Goal: Task Accomplishment & Management: Manage account settings

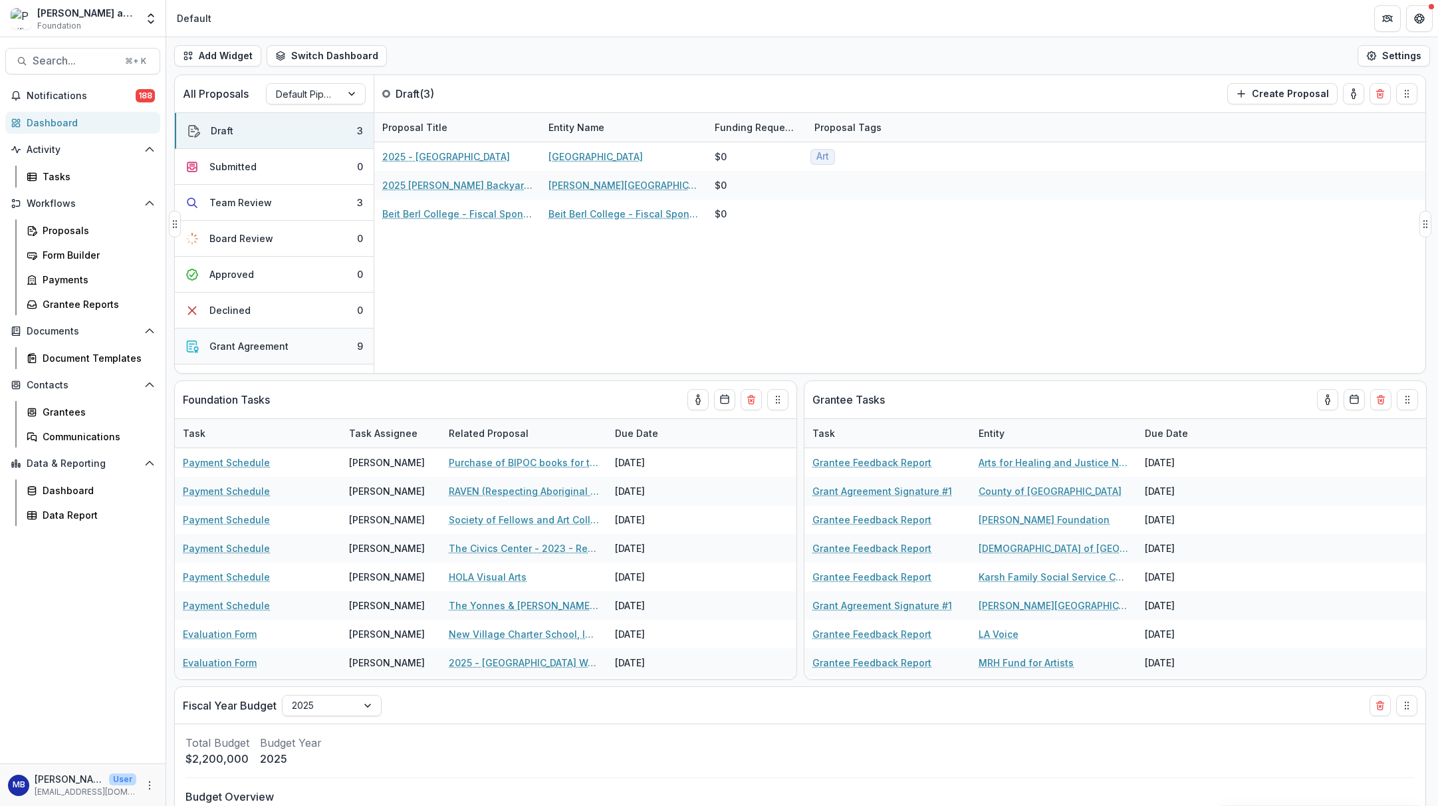
click at [241, 345] on div "Grant Agreement" at bounding box center [248, 346] width 79 height 14
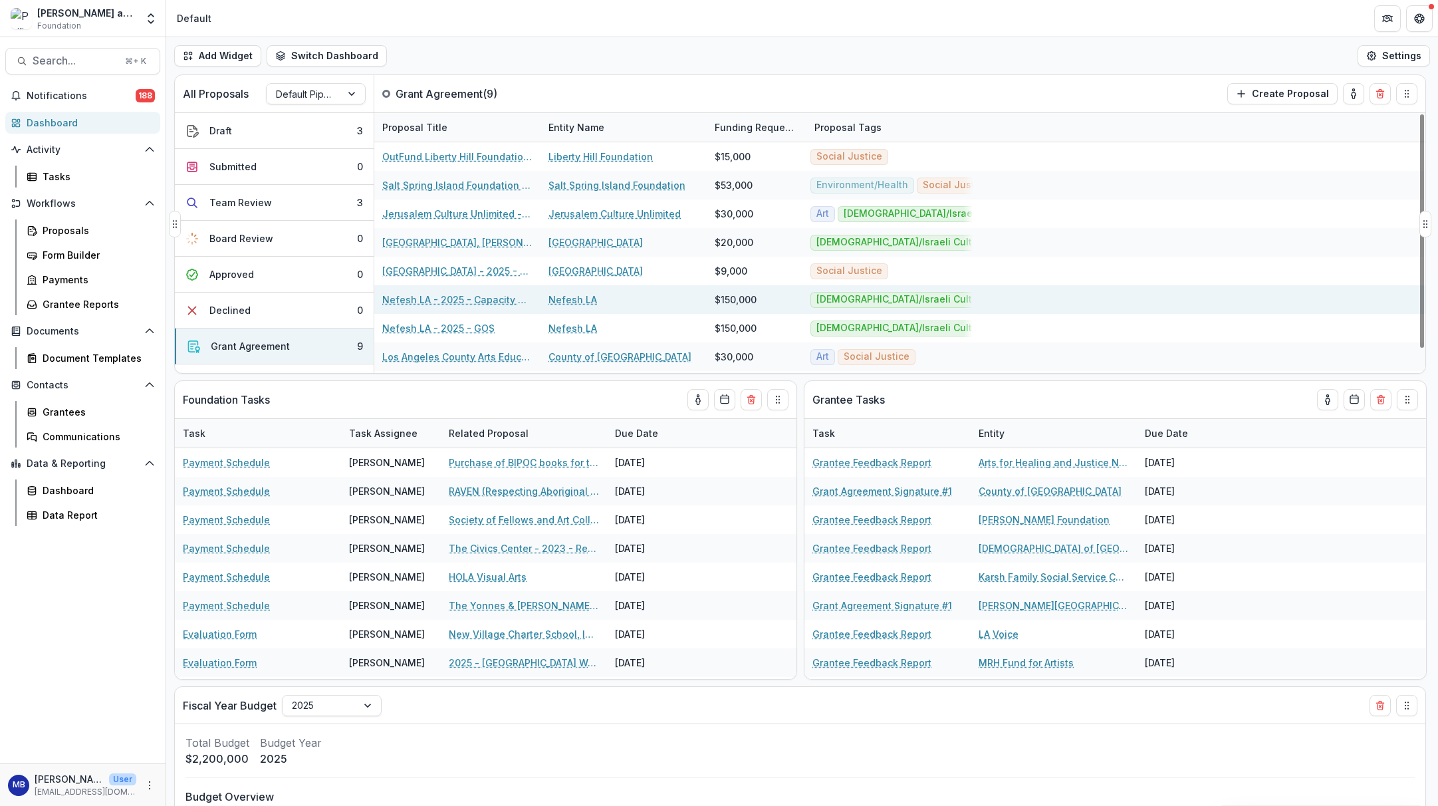
click at [415, 302] on link "Nefesh LA - 2025 - Capacity Development" at bounding box center [457, 299] width 150 height 14
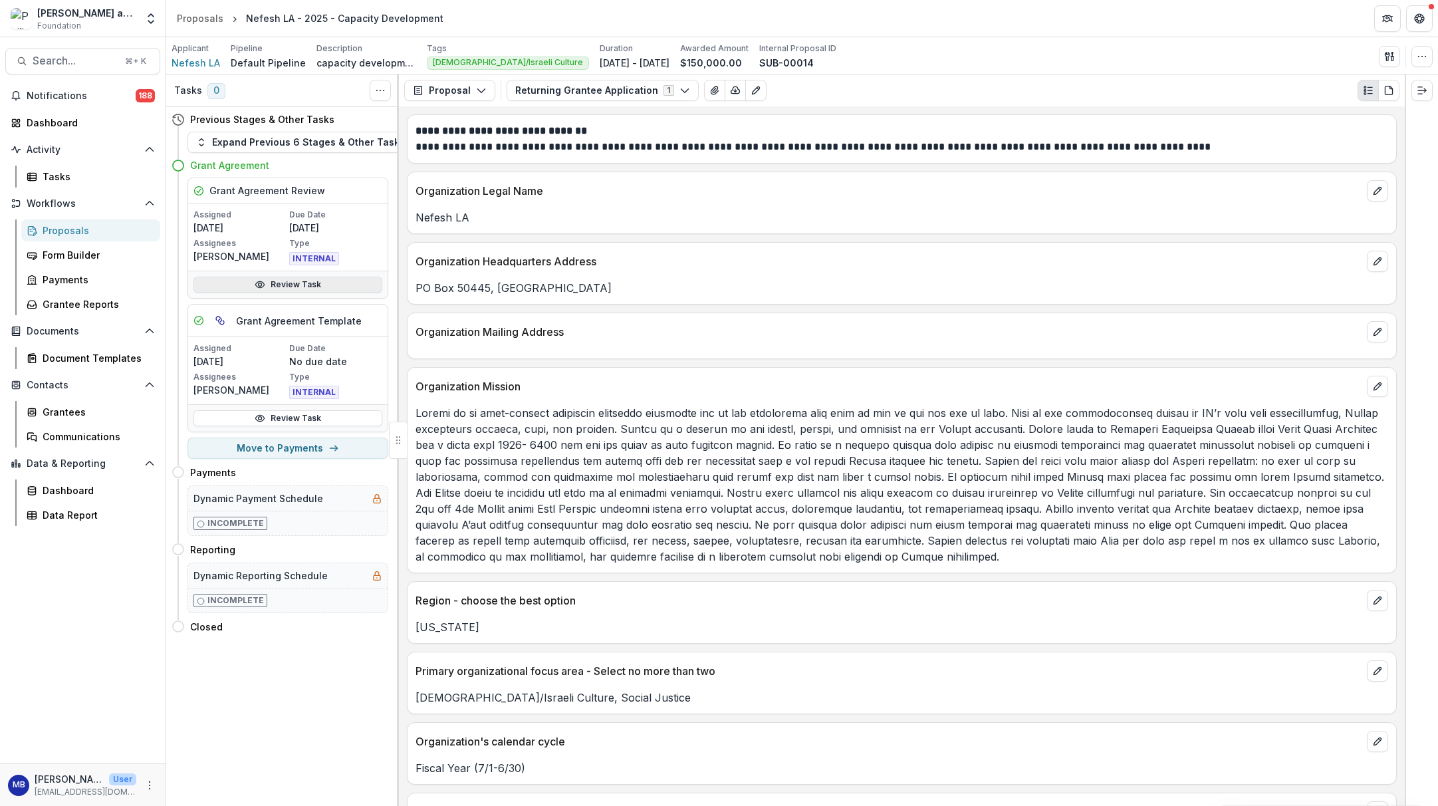
click at [293, 286] on link "Review Task" at bounding box center [287, 284] width 189 height 16
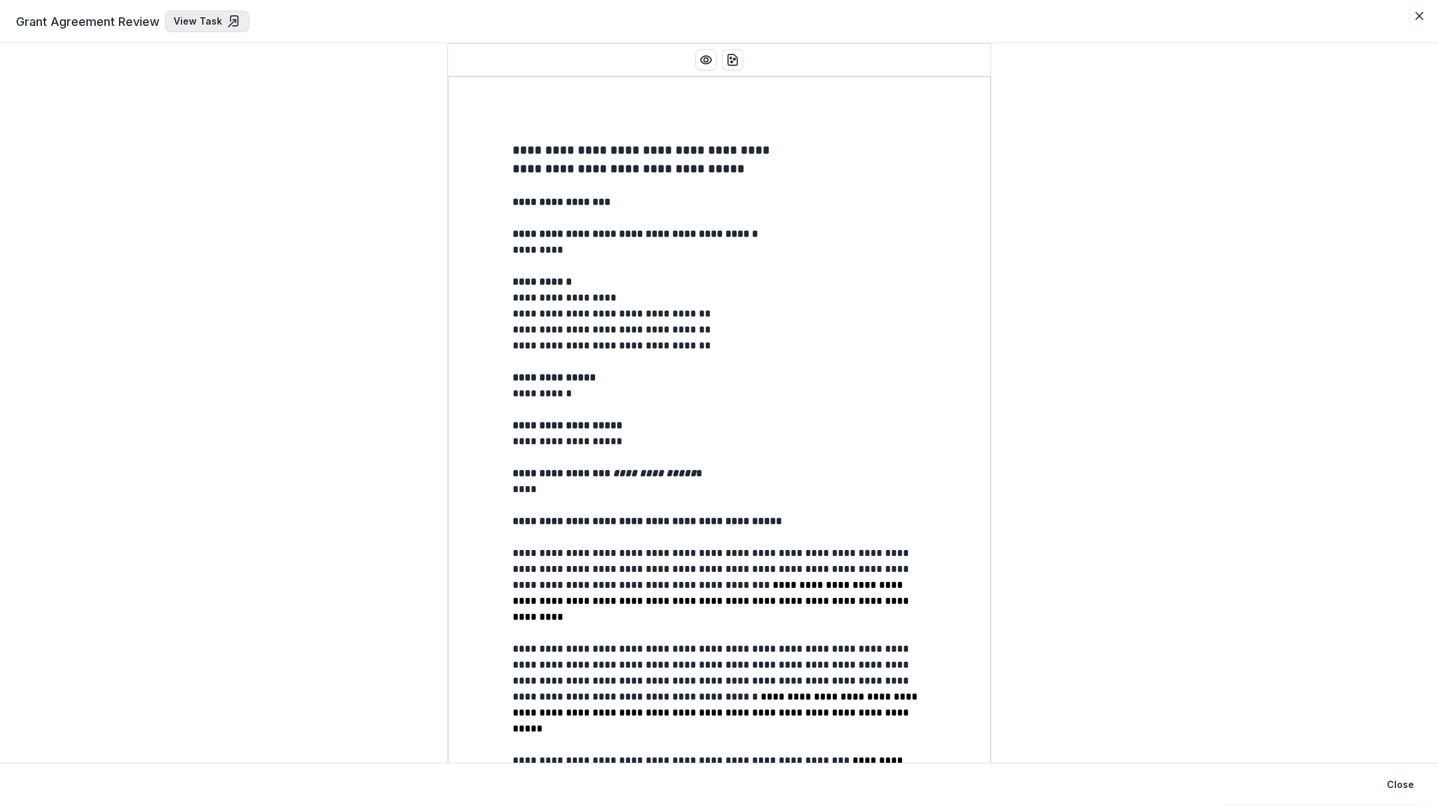
click at [209, 19] on link "View Task" at bounding box center [207, 21] width 84 height 21
click at [196, 19] on link "View Task" at bounding box center [207, 21] width 84 height 21
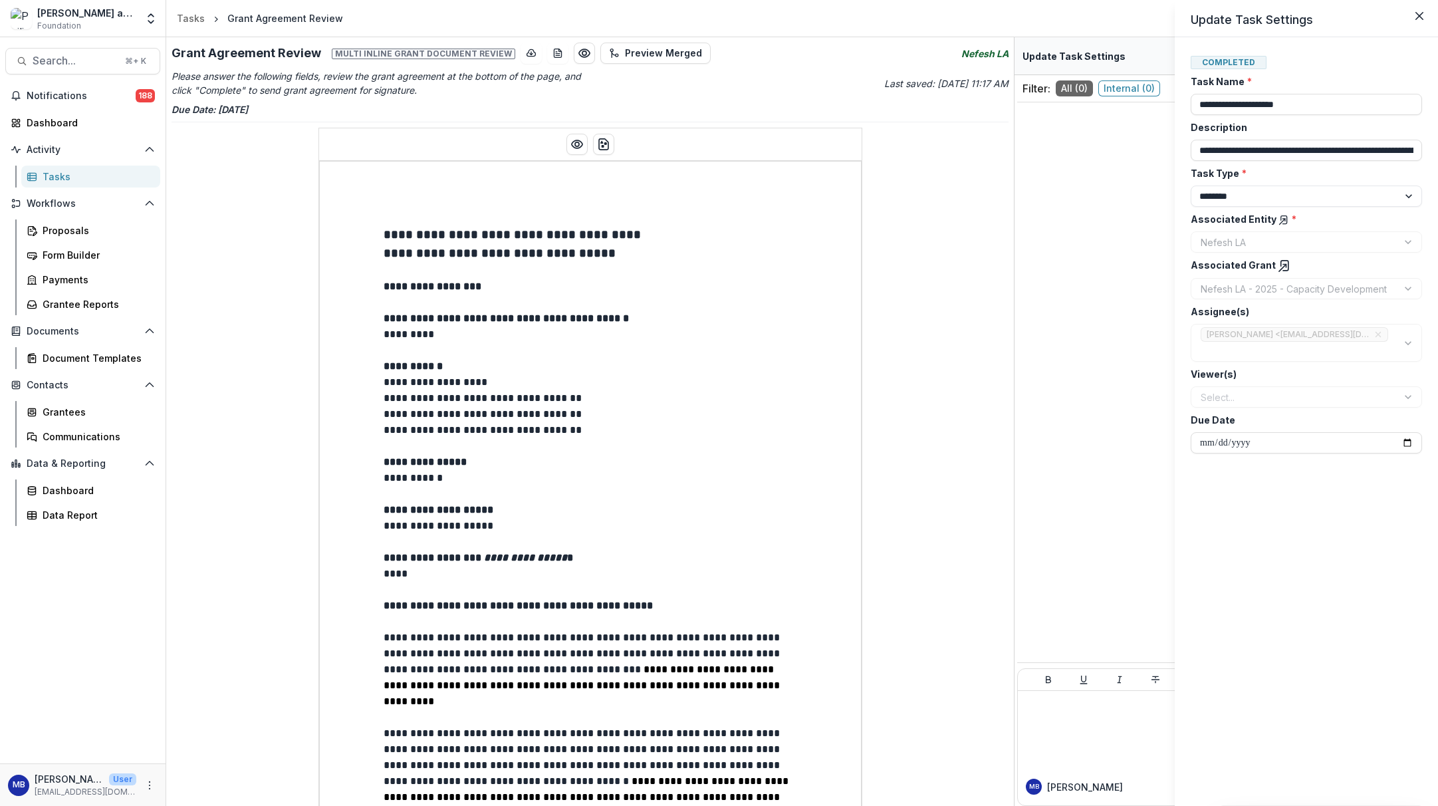
click at [601, 145] on div "**********" at bounding box center [719, 403] width 1438 height 806
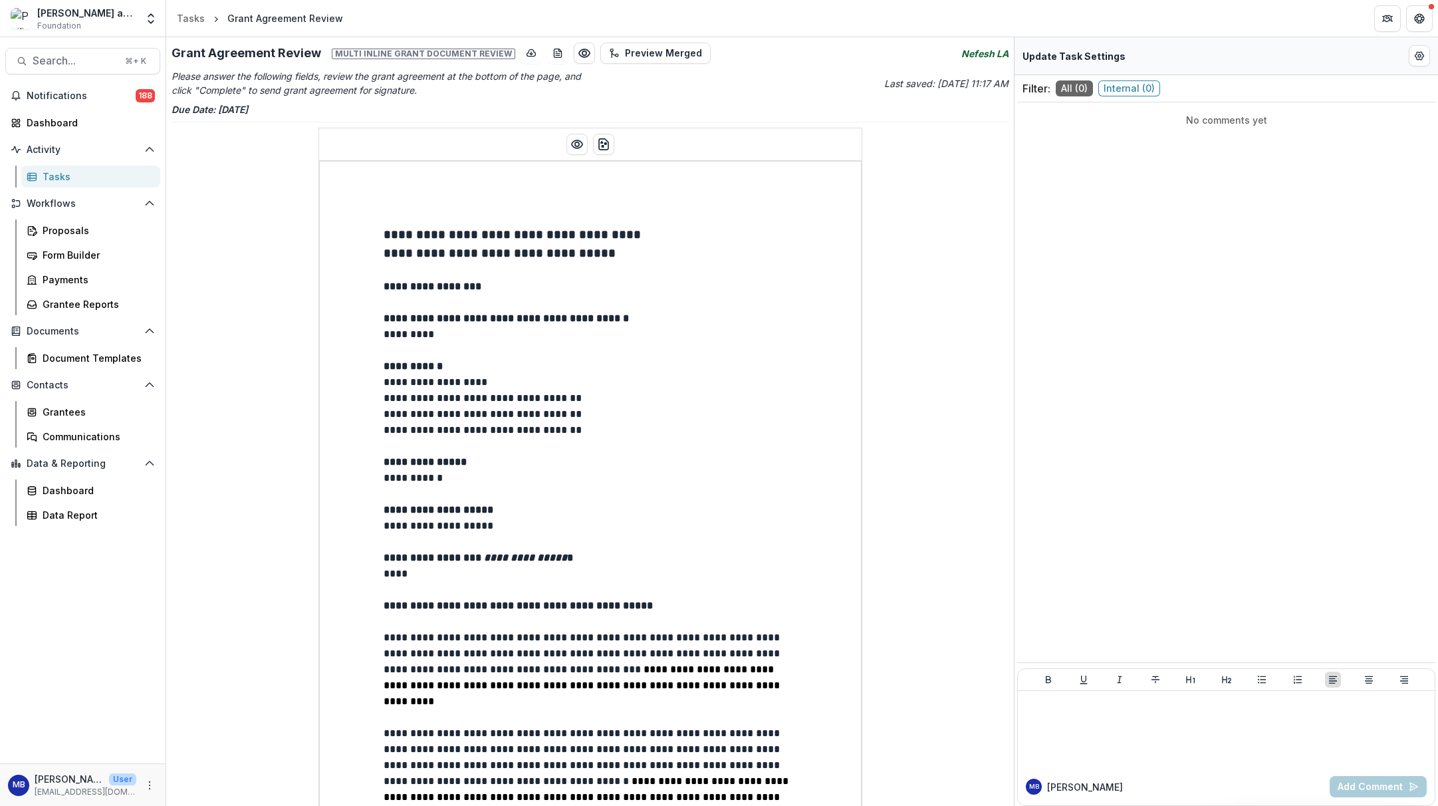
click at [601, 145] on icon "download-word" at bounding box center [603, 144] width 13 height 13
click at [193, 21] on div "Tasks" at bounding box center [191, 18] width 28 height 14
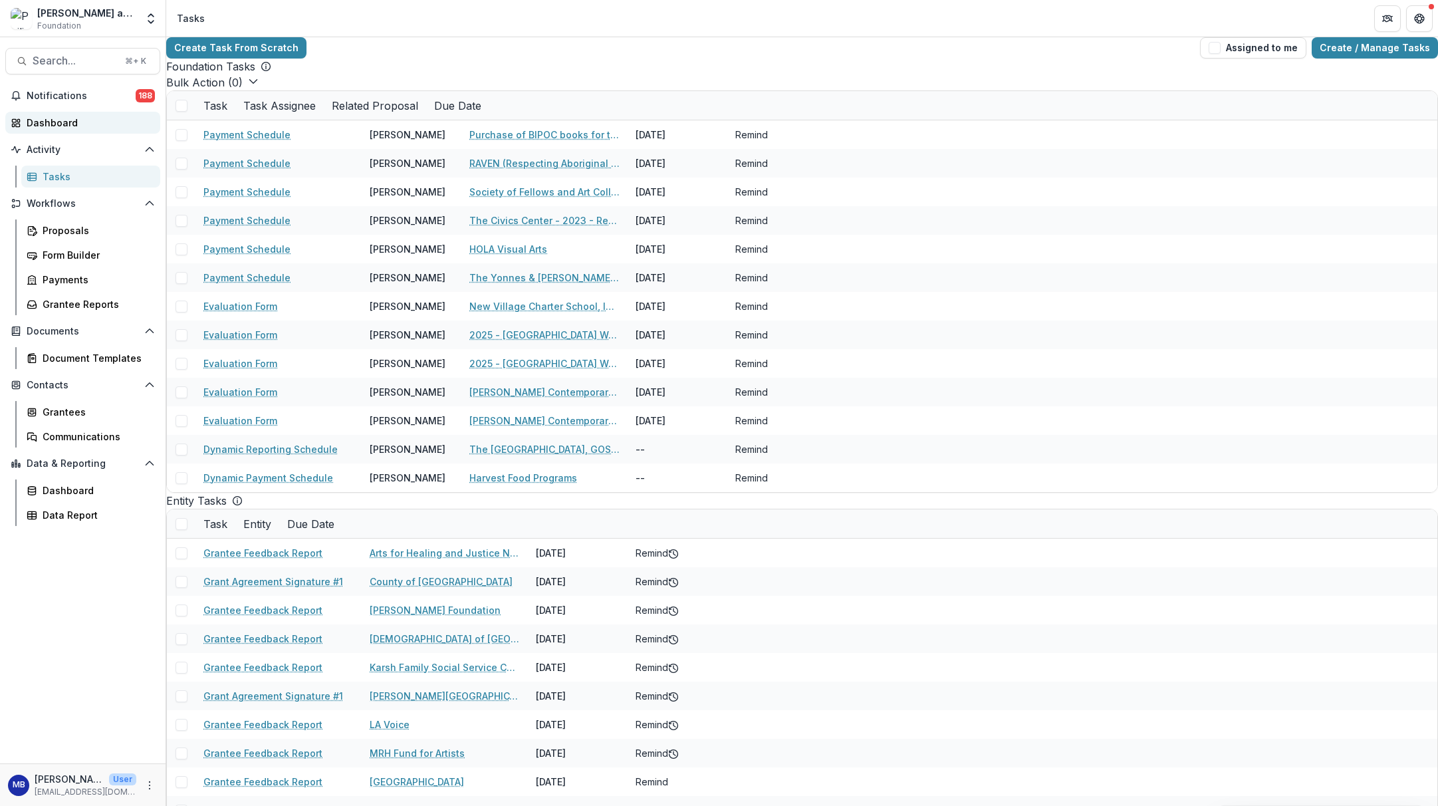
click at [47, 124] on div "Dashboard" at bounding box center [88, 123] width 123 height 14
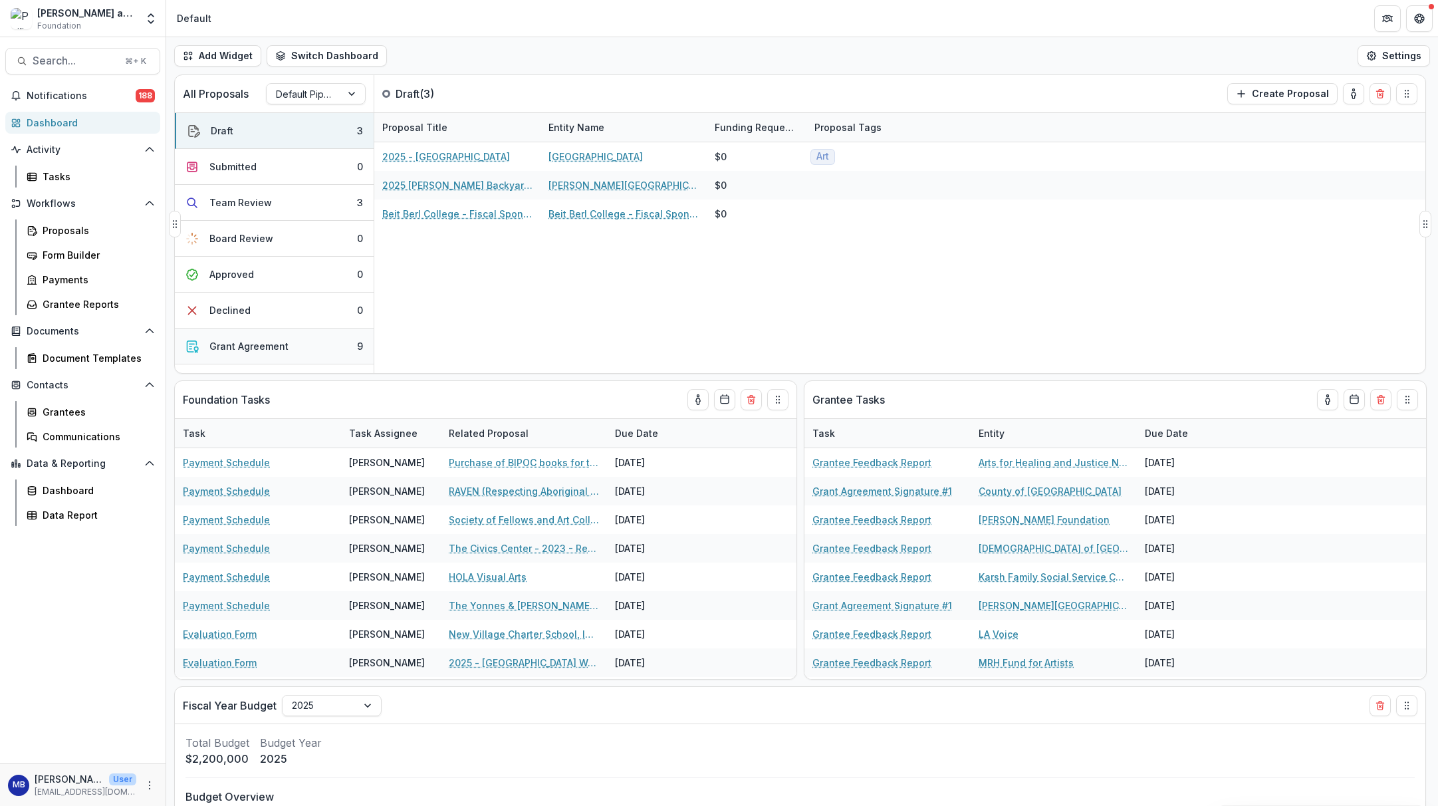
click at [257, 350] on div "Grant Agreement" at bounding box center [248, 346] width 79 height 14
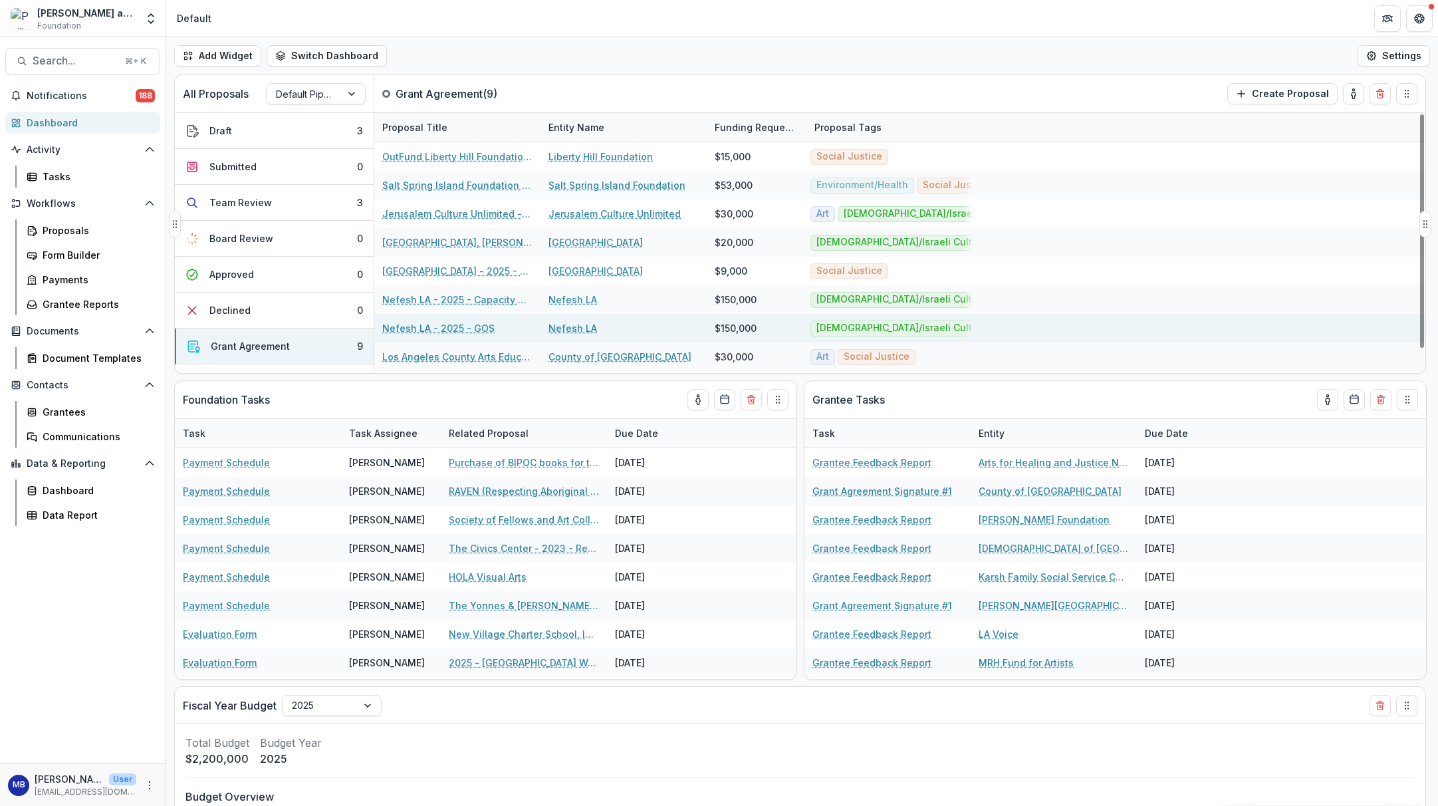
click at [405, 332] on link "Nefesh LA - 2025 - GOS" at bounding box center [438, 328] width 112 height 14
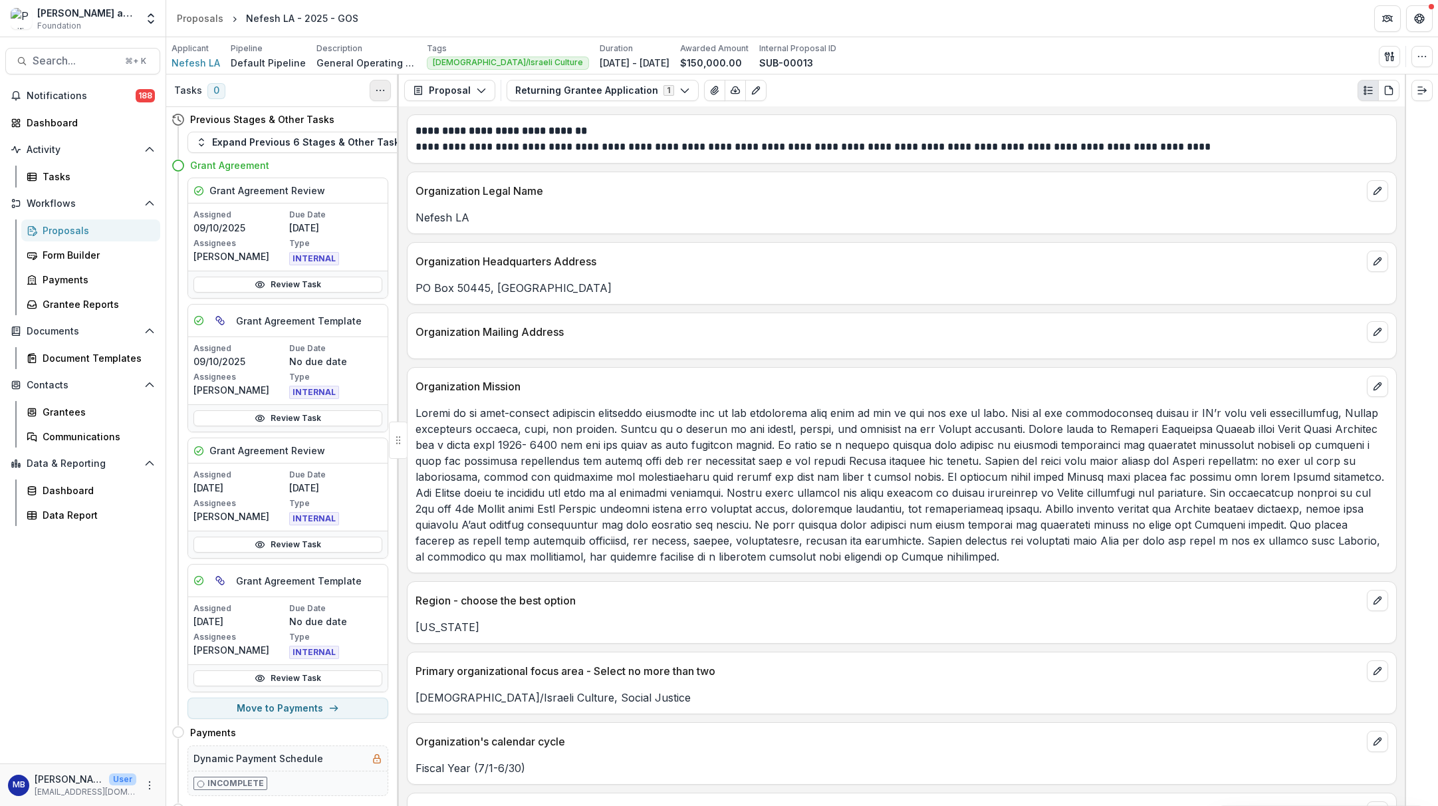
click at [381, 92] on icon "Toggle View Cancelled Tasks" at bounding box center [380, 90] width 11 height 11
click at [274, 677] on link "Review Task" at bounding box center [287, 678] width 189 height 16
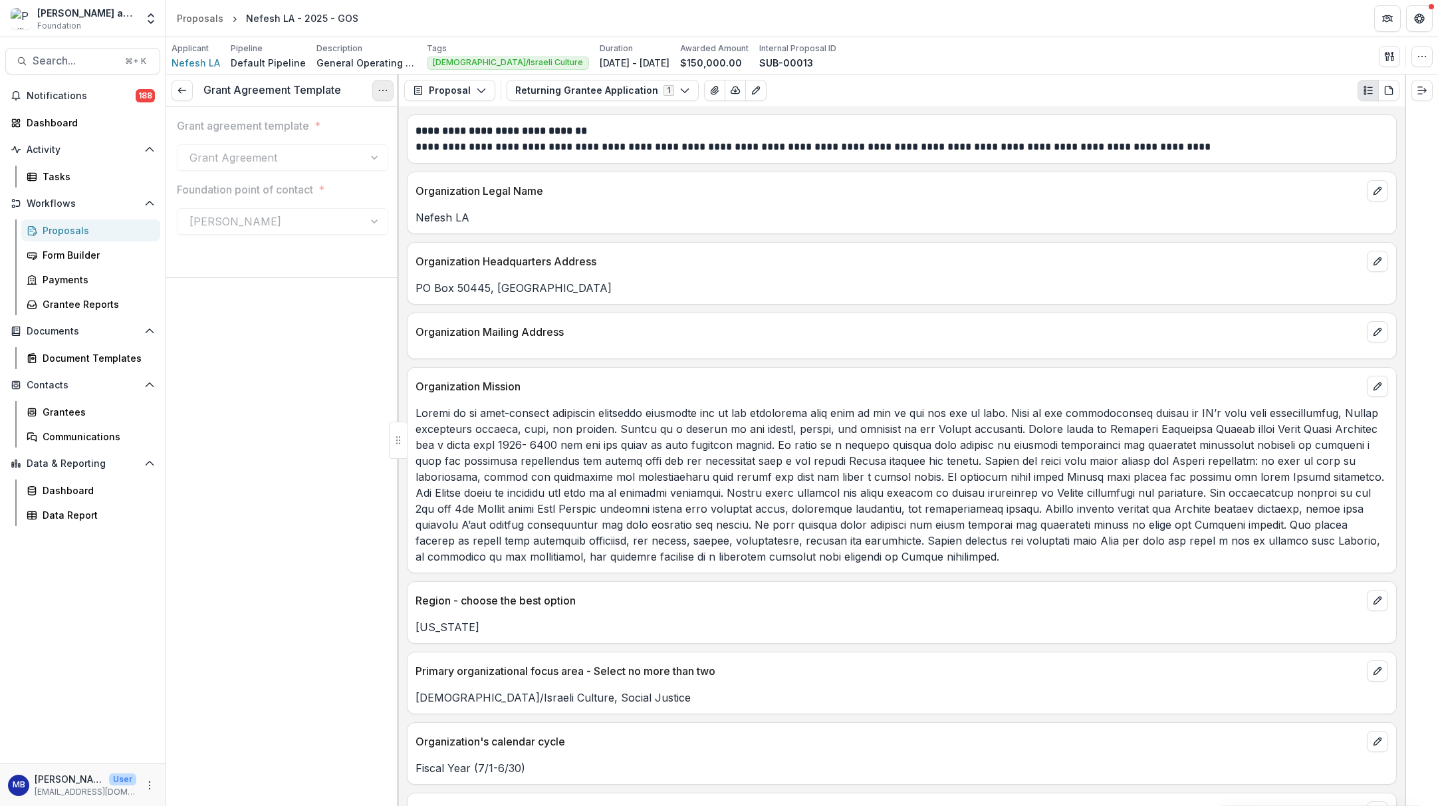
click at [388, 88] on button "Options" at bounding box center [382, 90] width 21 height 21
click at [306, 145] on button "Reopen Task" at bounding box center [319, 149] width 142 height 22
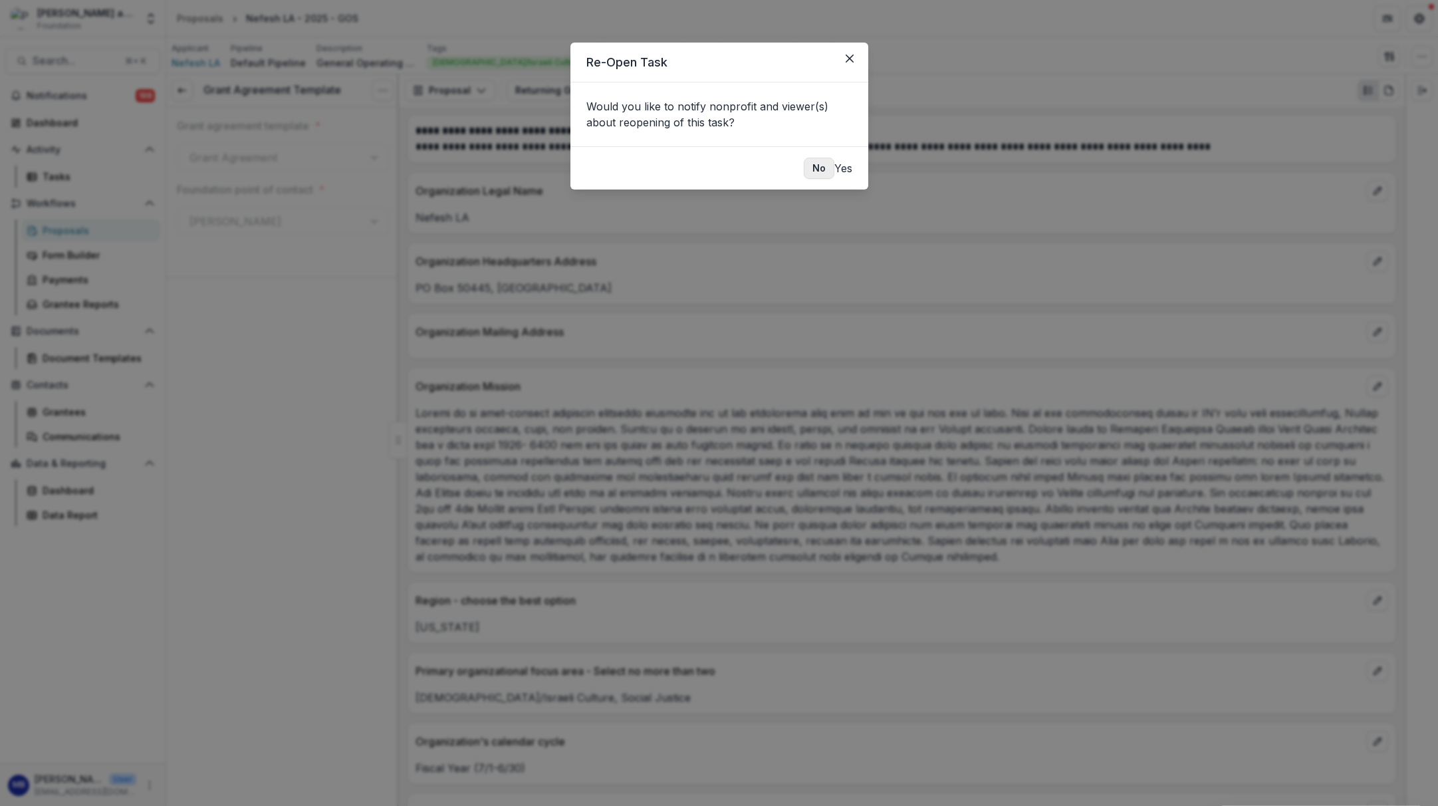
click at [804, 173] on button "No" at bounding box center [819, 168] width 31 height 21
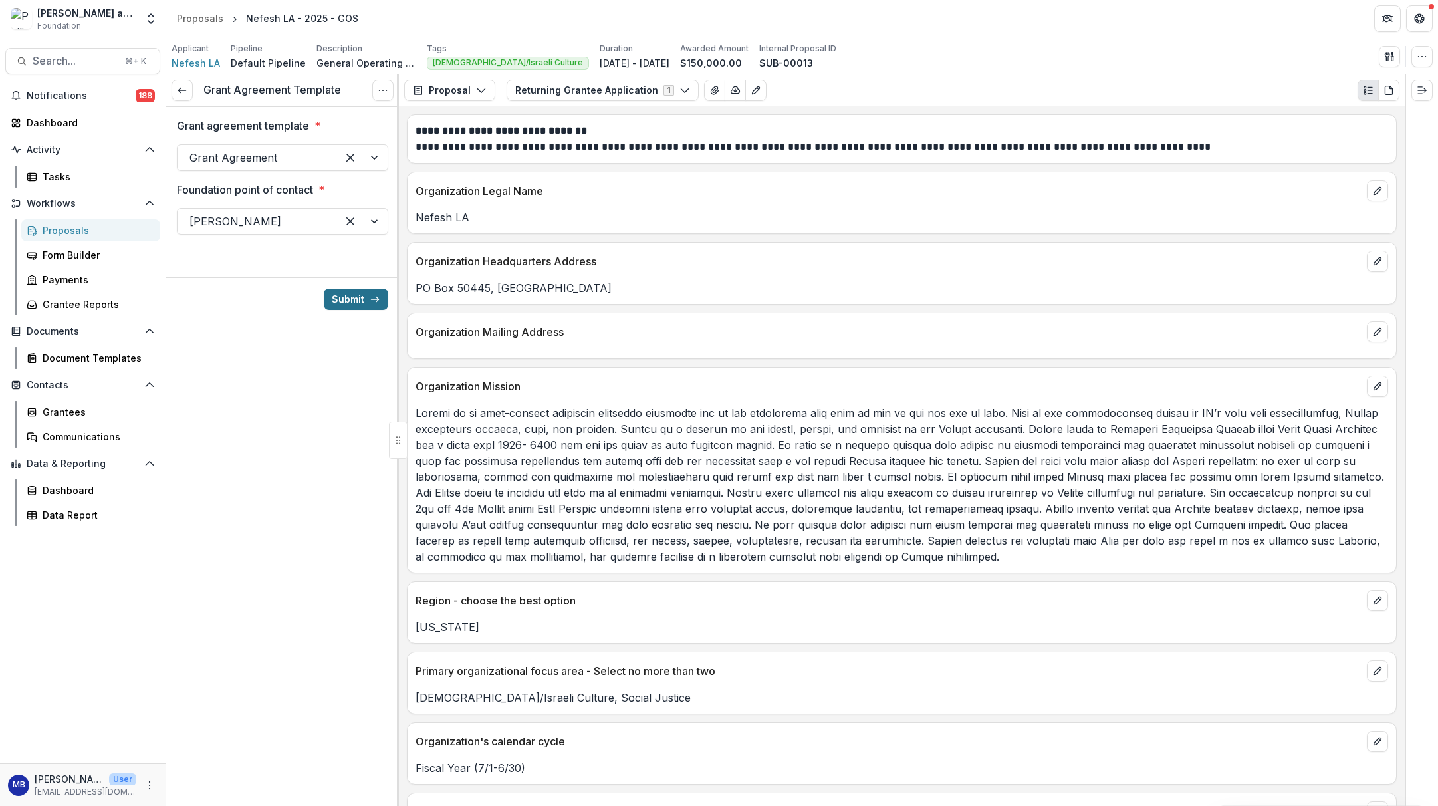
click at [351, 301] on button "Submit" at bounding box center [356, 298] width 64 height 21
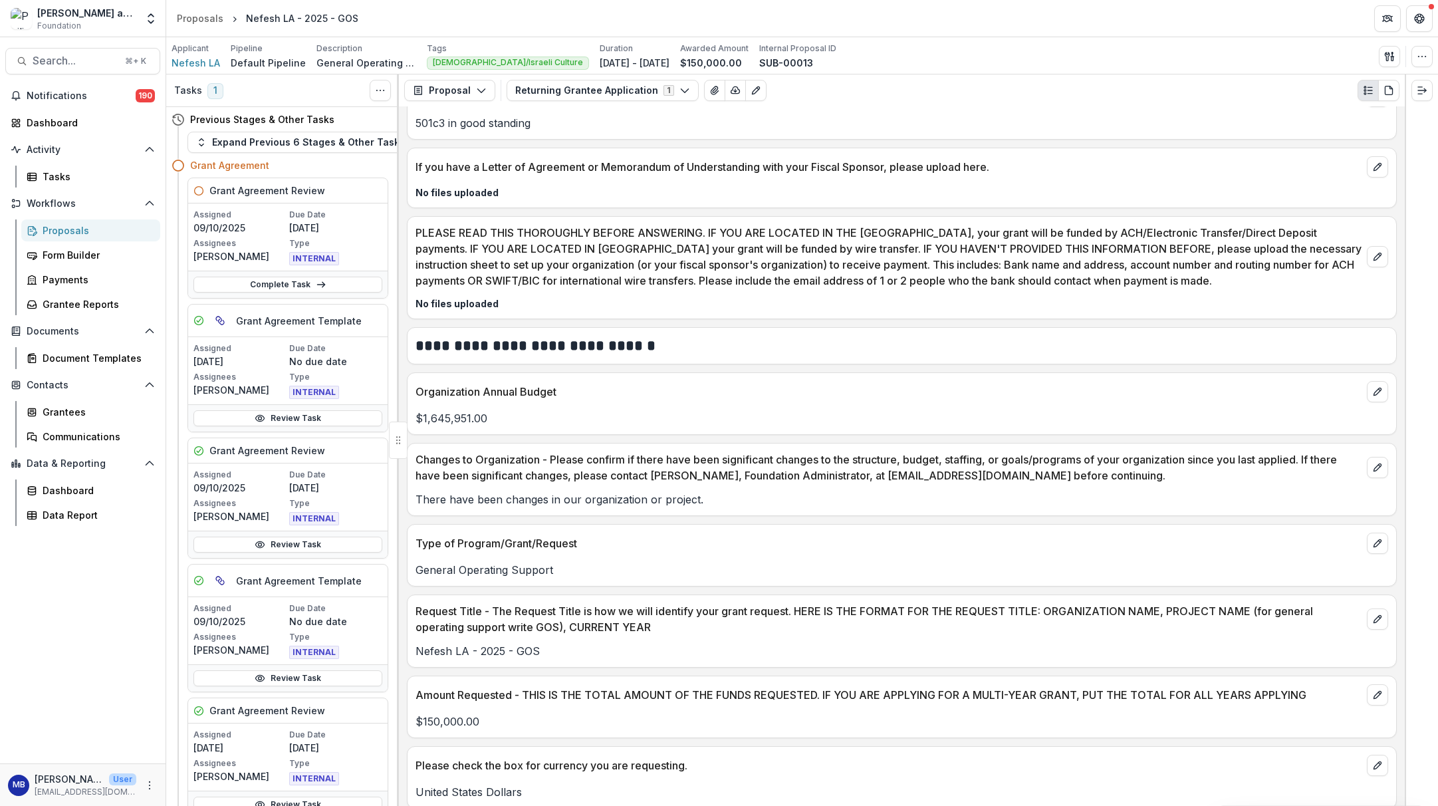
scroll to position [1358, 0]
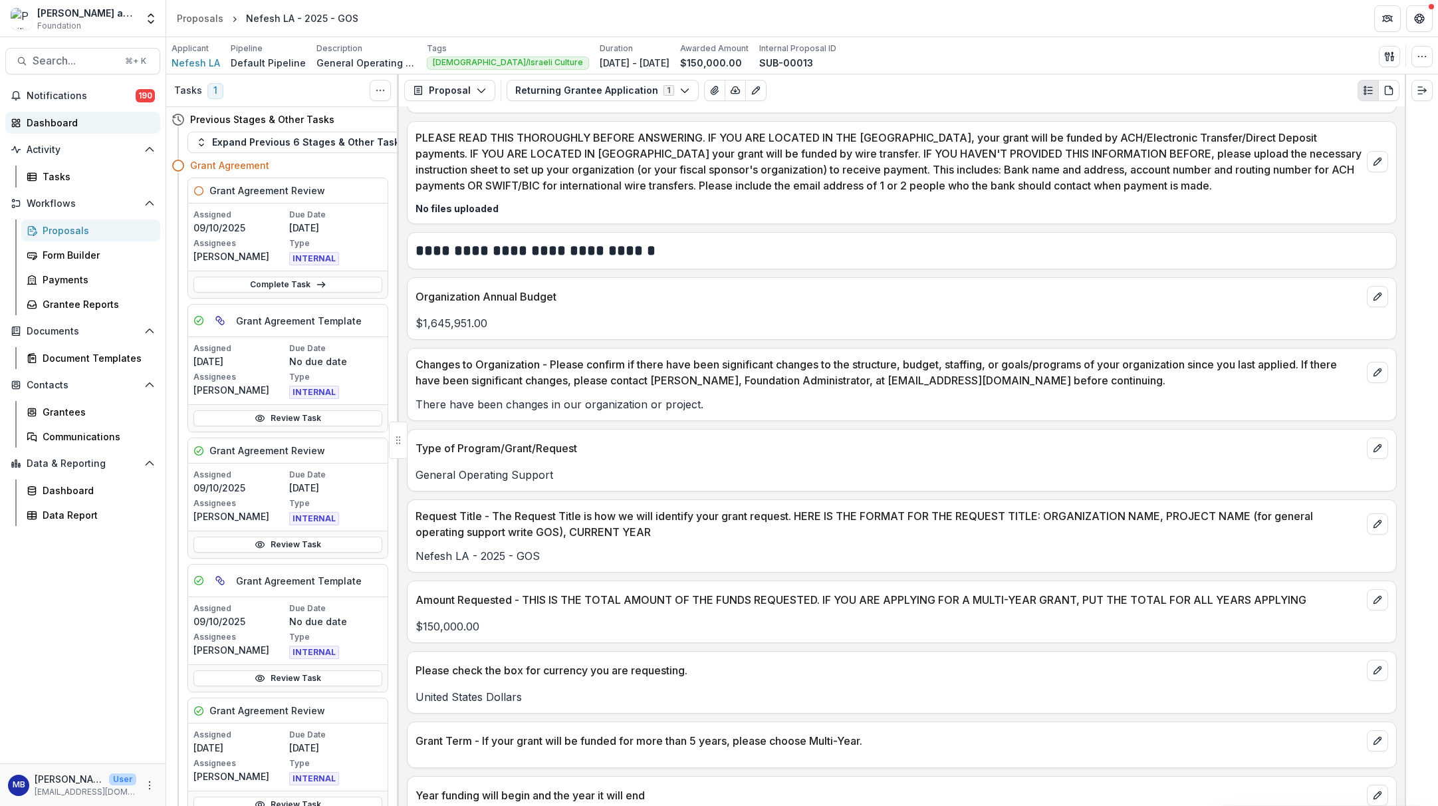
click at [34, 118] on div "Dashboard" at bounding box center [88, 123] width 123 height 14
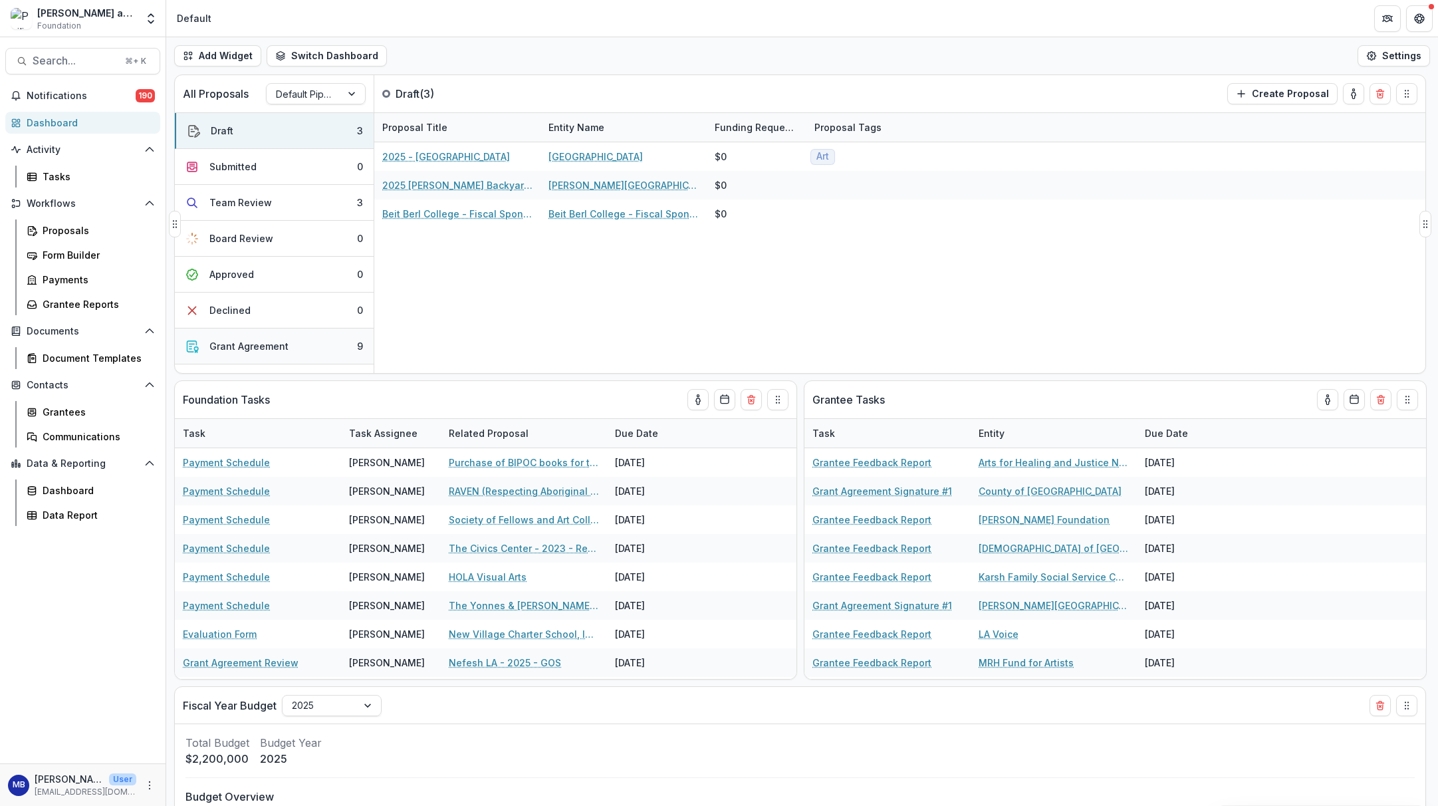
click at [251, 341] on div "Grant Agreement" at bounding box center [248, 346] width 79 height 14
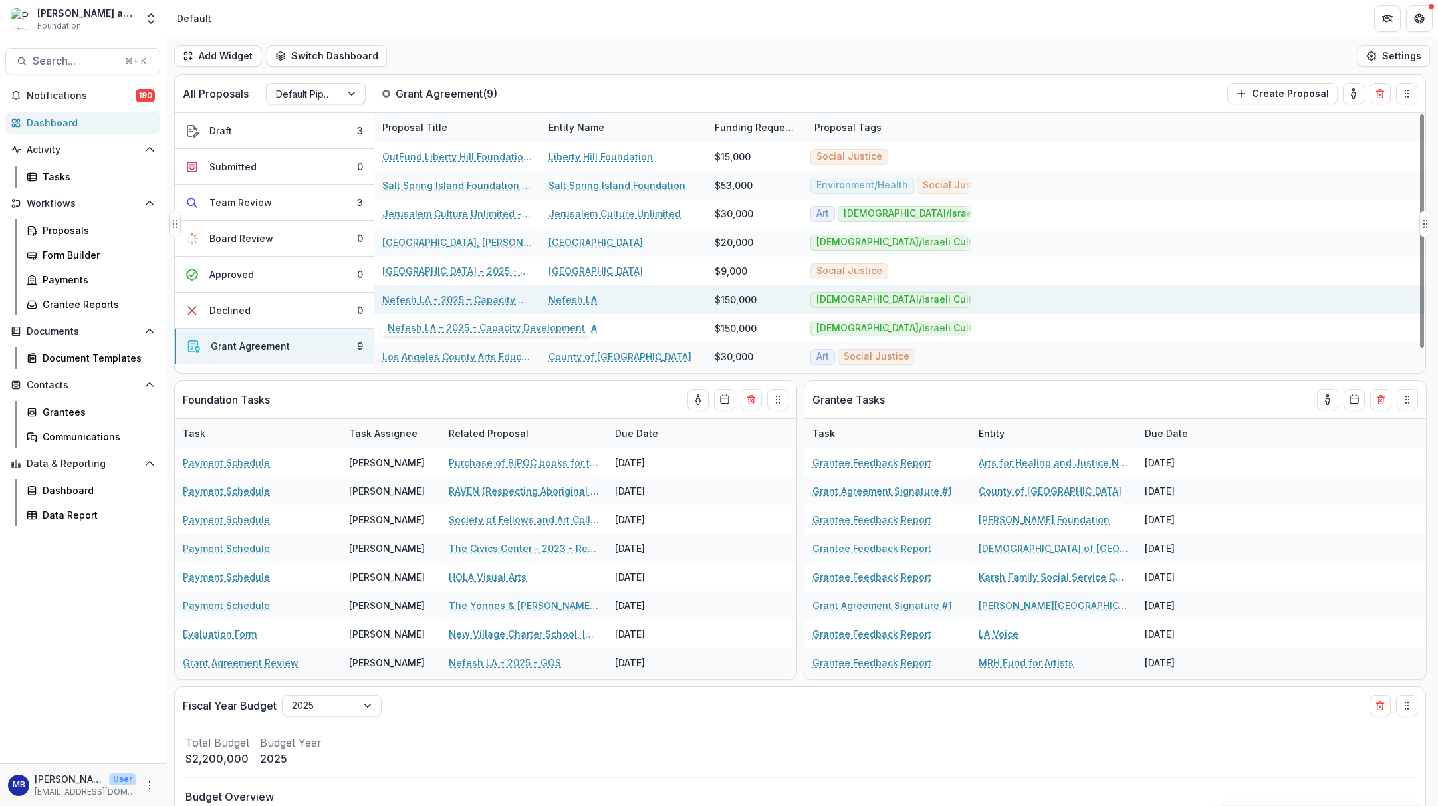
click at [427, 298] on link "Nefesh LA - 2025 - Capacity Development" at bounding box center [457, 299] width 150 height 14
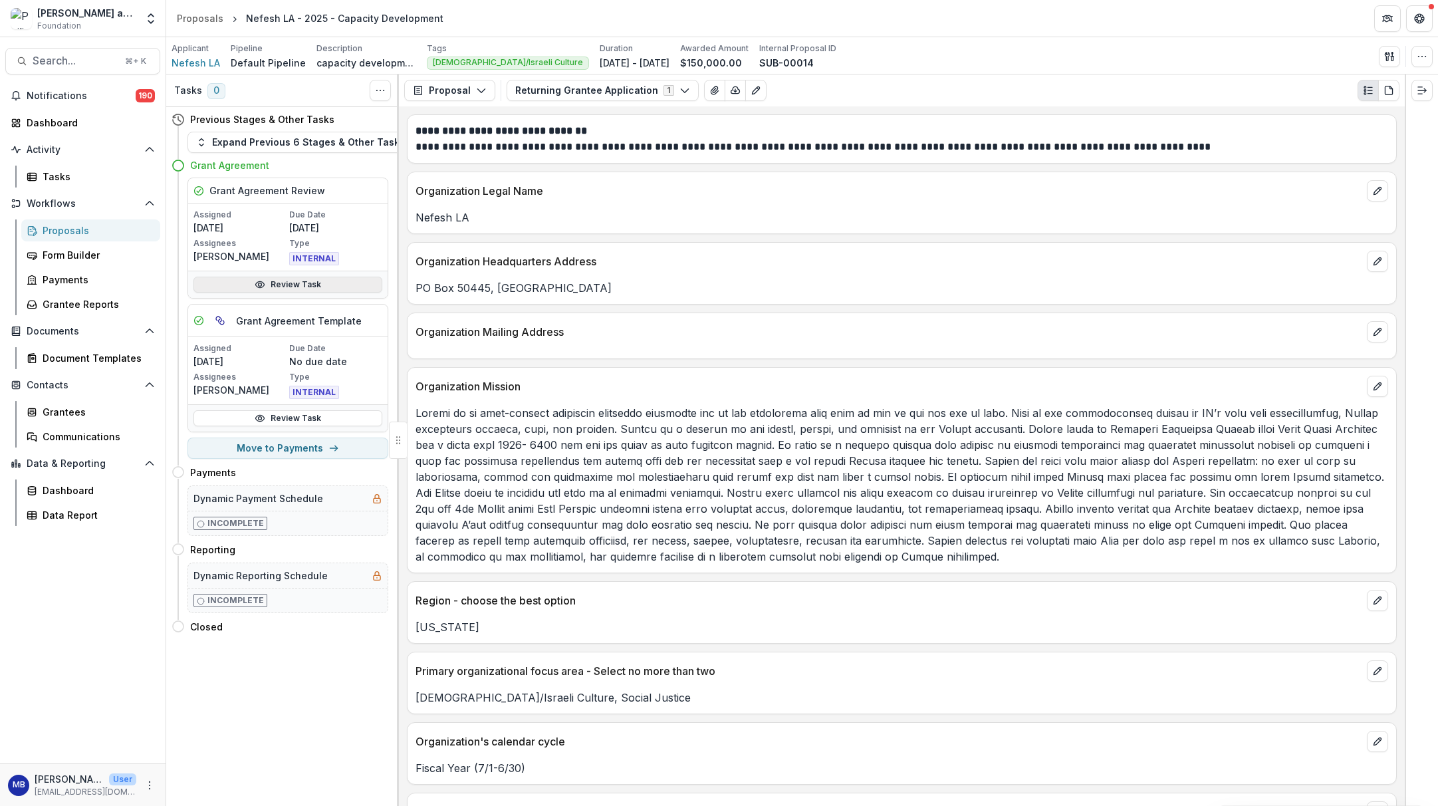
click at [310, 284] on link "Review Task" at bounding box center [287, 284] width 189 height 16
click at [381, 92] on icon "Toggle View Cancelled Tasks" at bounding box center [380, 90] width 11 height 11
click at [276, 285] on link "Review Task" at bounding box center [287, 284] width 189 height 16
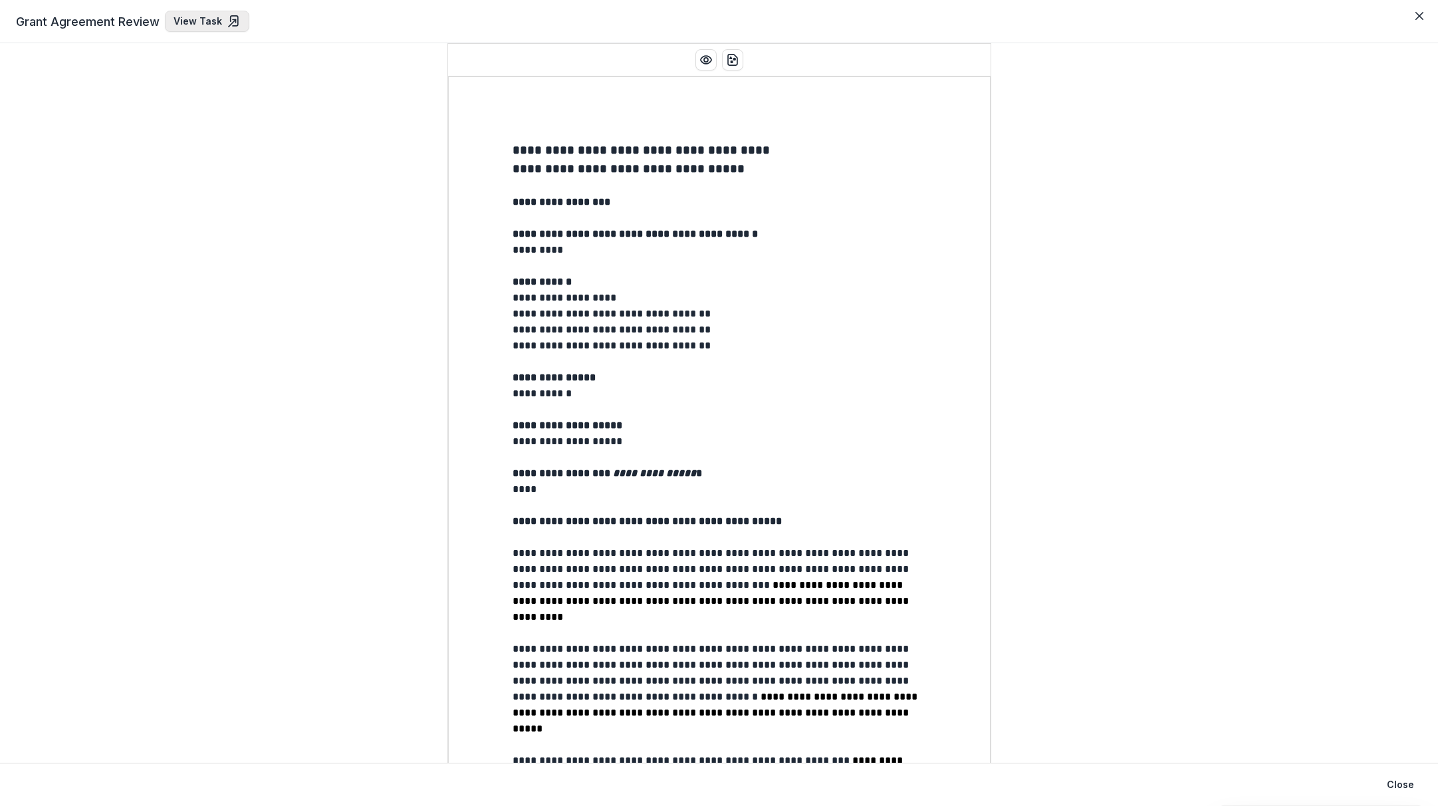
click at [229, 23] on icon at bounding box center [233, 21] width 13 height 13
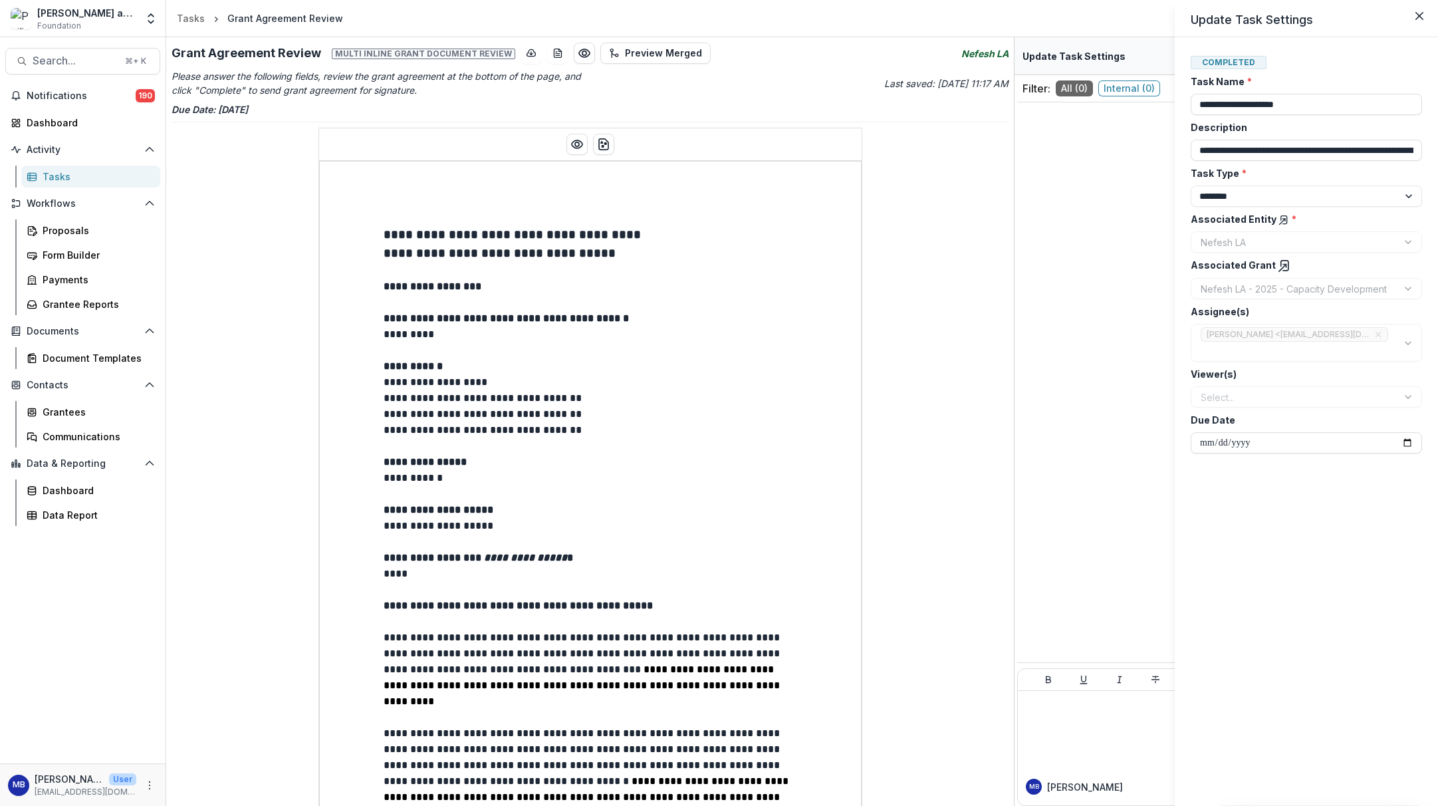
click at [576, 143] on div "**********" at bounding box center [719, 403] width 1438 height 806
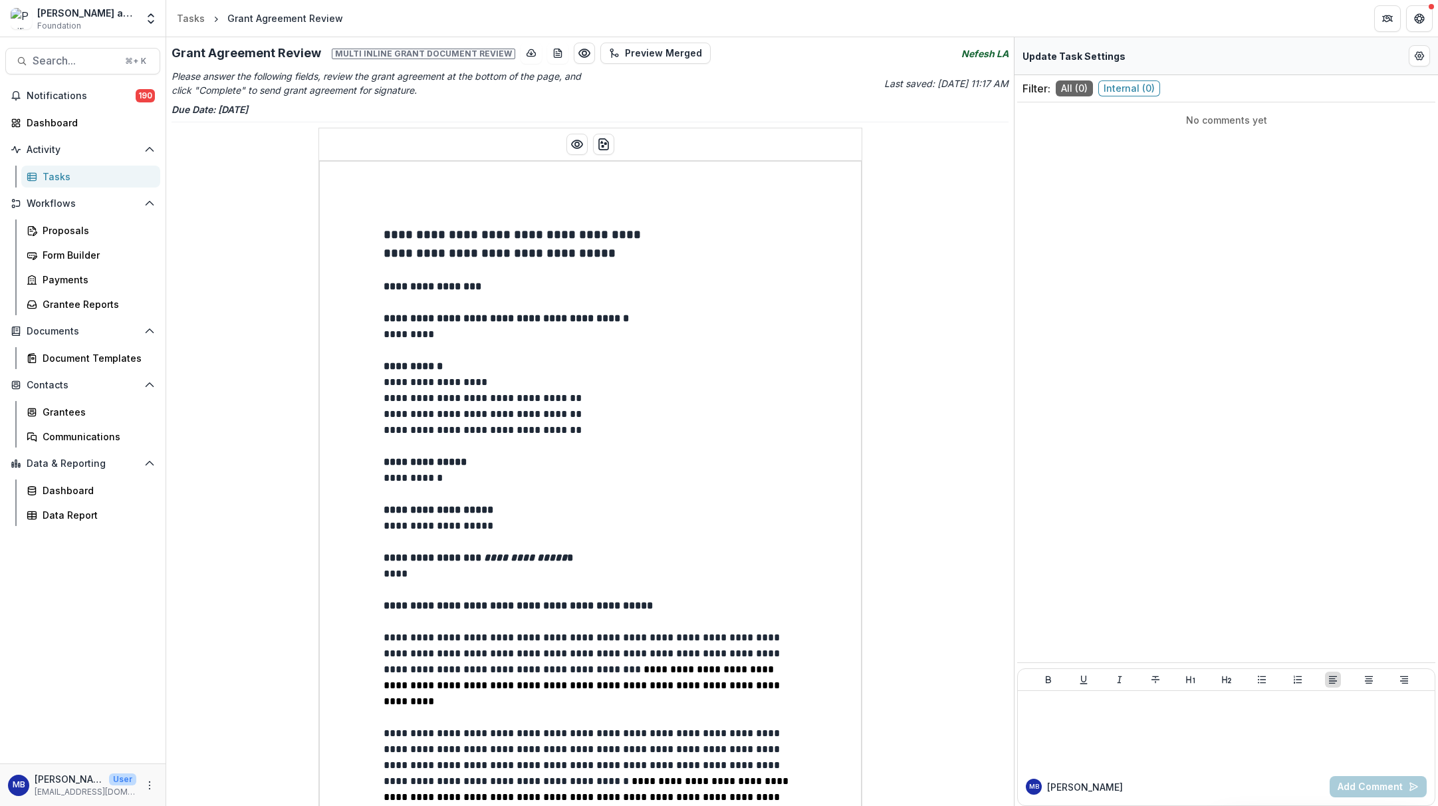
click at [574, 112] on p "Due Date: [DATE]" at bounding box center [589, 109] width 837 height 14
click at [531, 52] on line "download-button" at bounding box center [531, 53] width 0 height 3
